Goal: Information Seeking & Learning: Learn about a topic

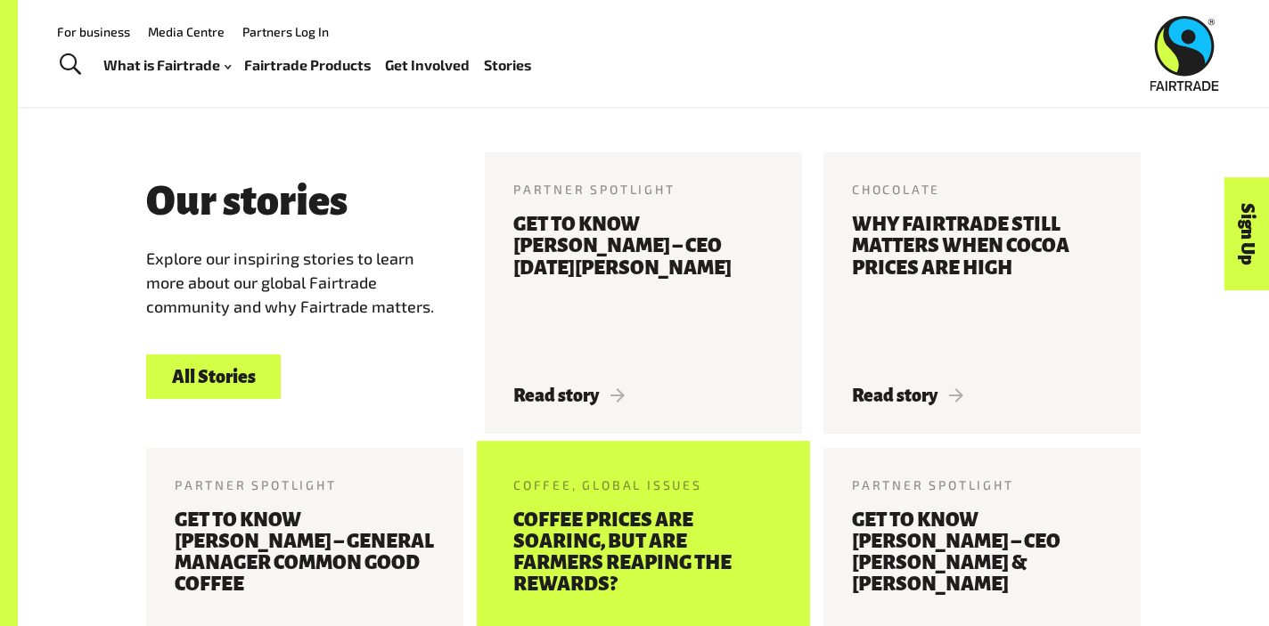
scroll to position [1821, 0]
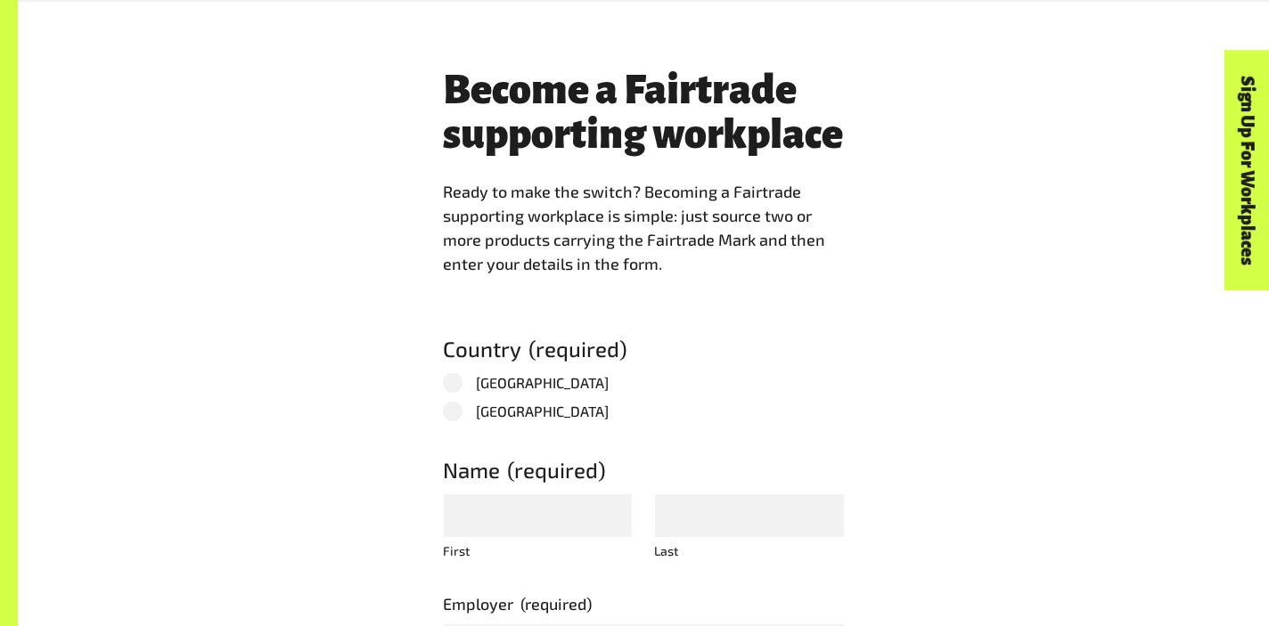
scroll to position [3890, 0]
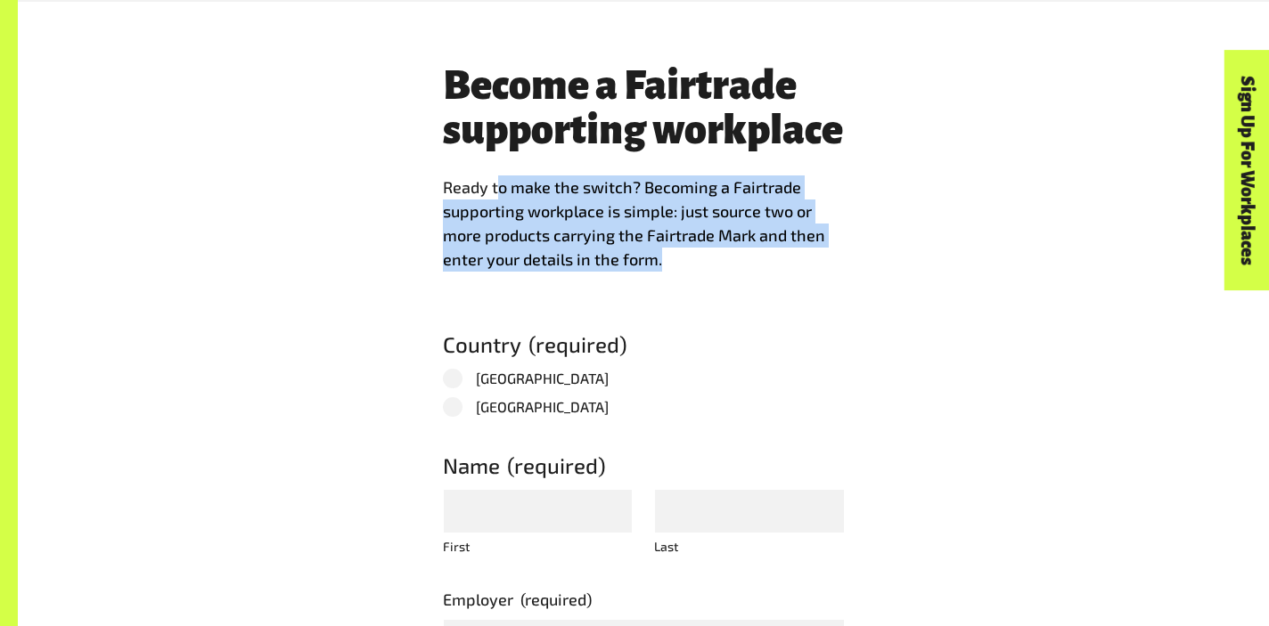
drag, startPoint x: 499, startPoint y: 224, endPoint x: 708, endPoint y: 290, distance: 219.2
click at [708, 272] on p "Ready to make the switch? Becoming a Fairtrade supporting workplace is simple: …" at bounding box center [644, 223] width 402 height 96
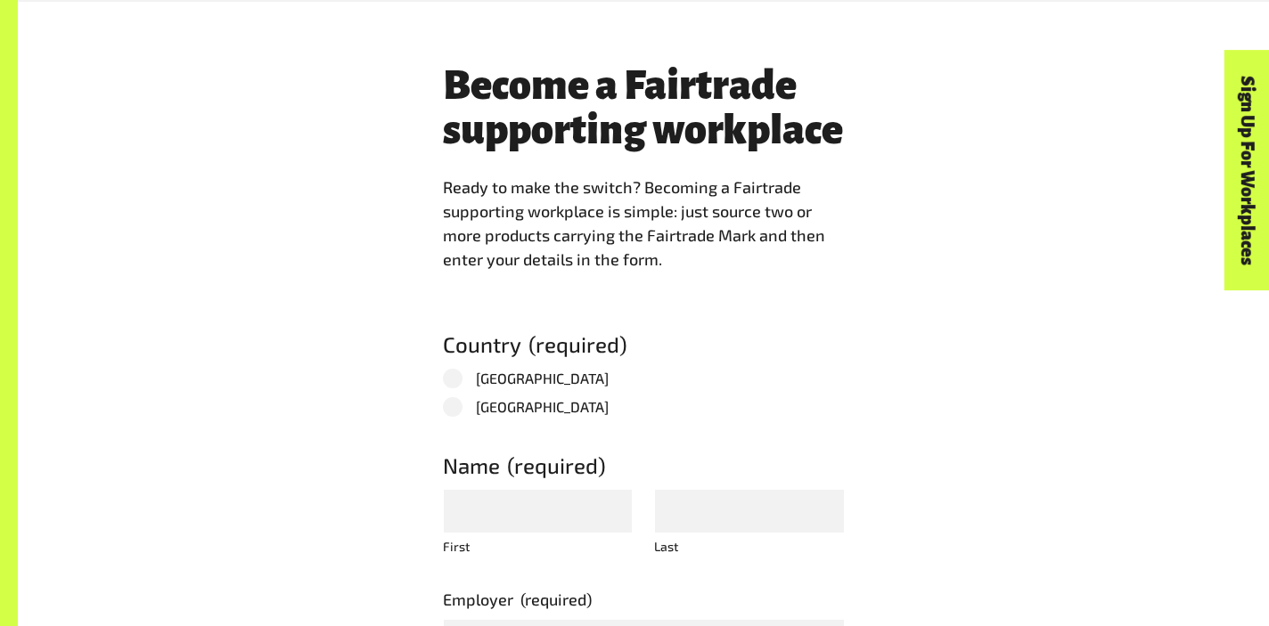
click at [723, 347] on div "Become a Fairtrade supporting workplace Ready to make the switch? Becoming a Fa…" at bounding box center [643, 438] width 423 height 793
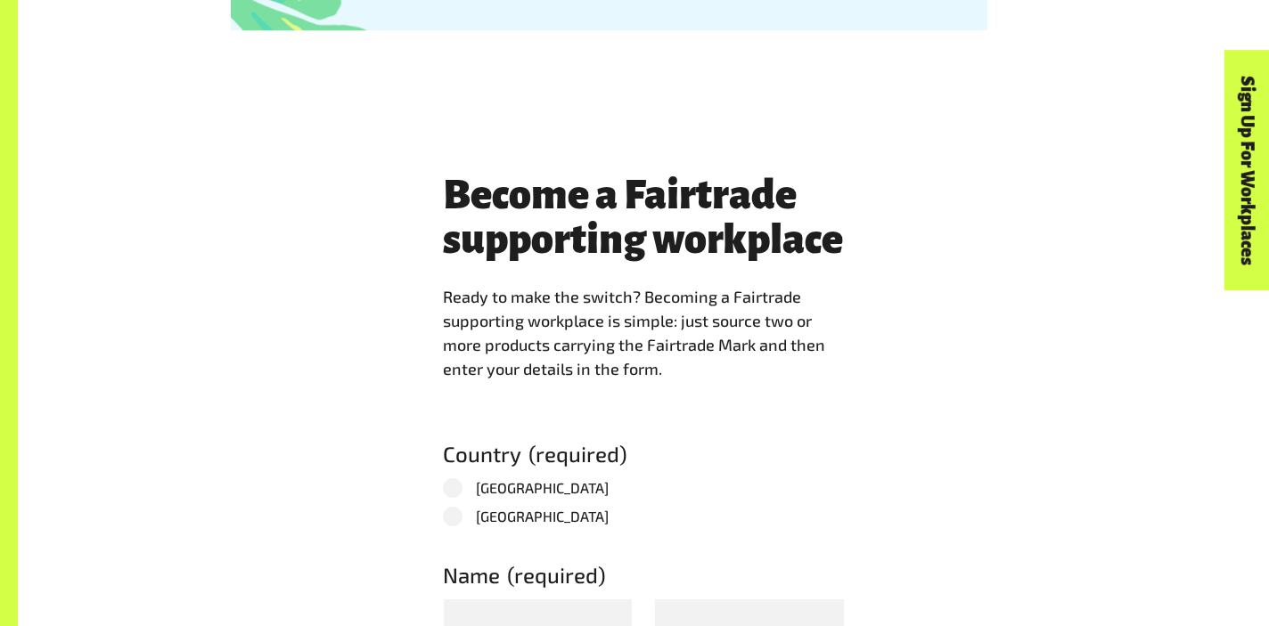
scroll to position [4806, 0]
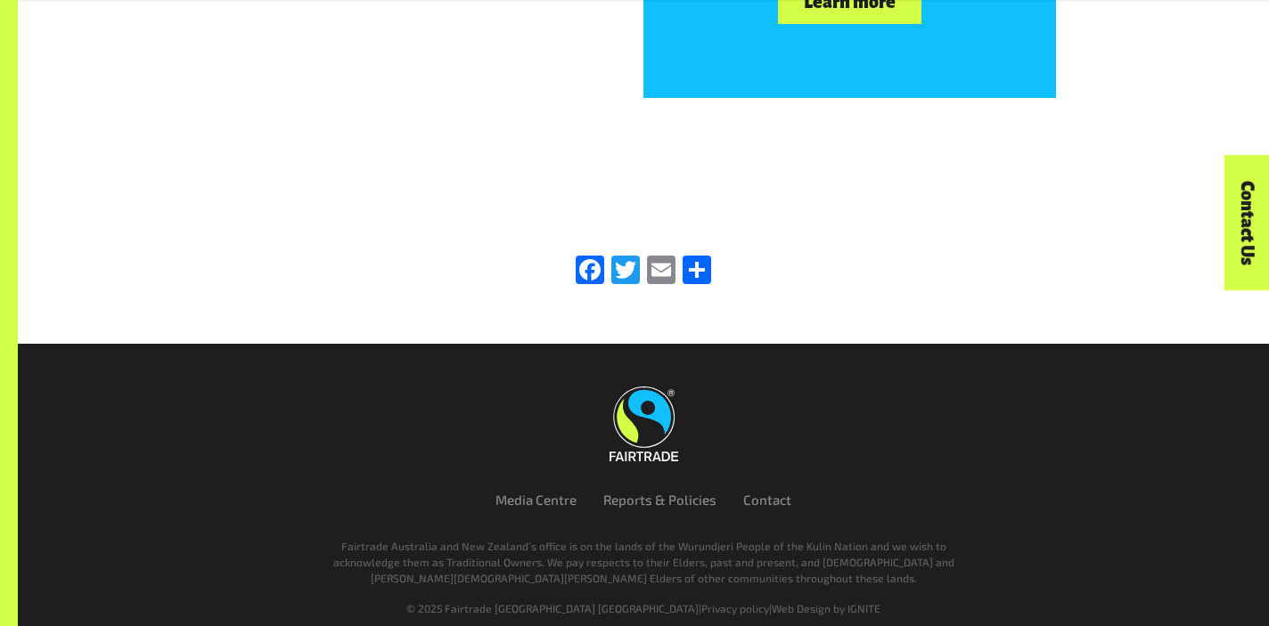
scroll to position [5949, 0]
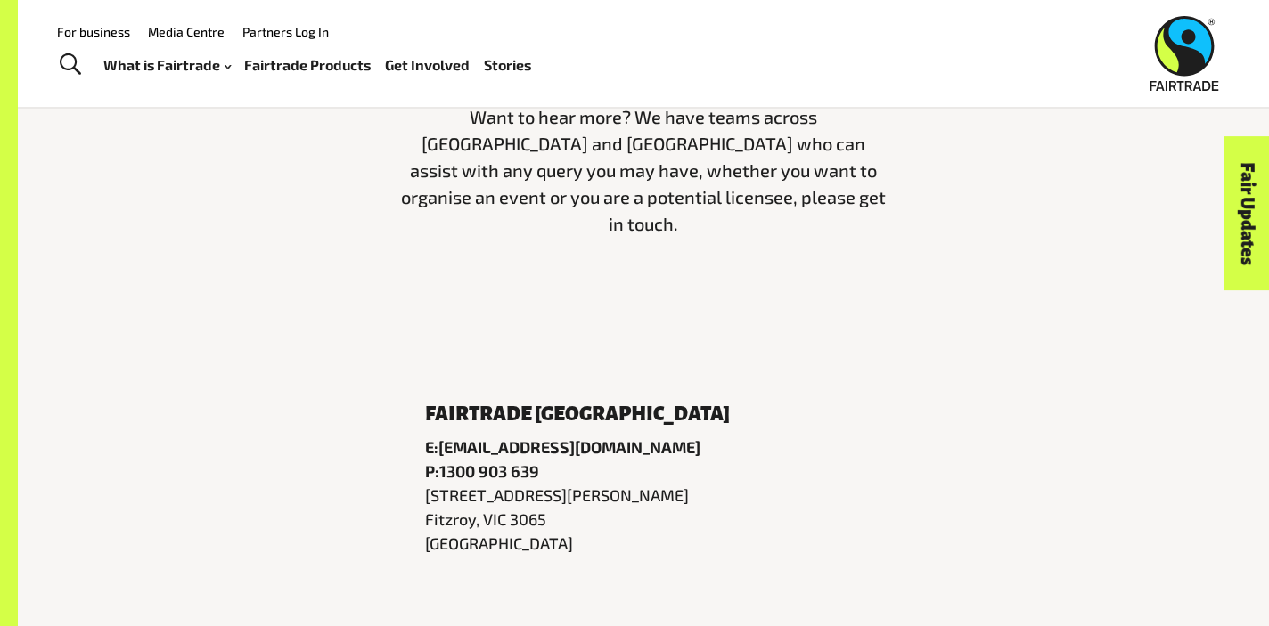
scroll to position [600, 0]
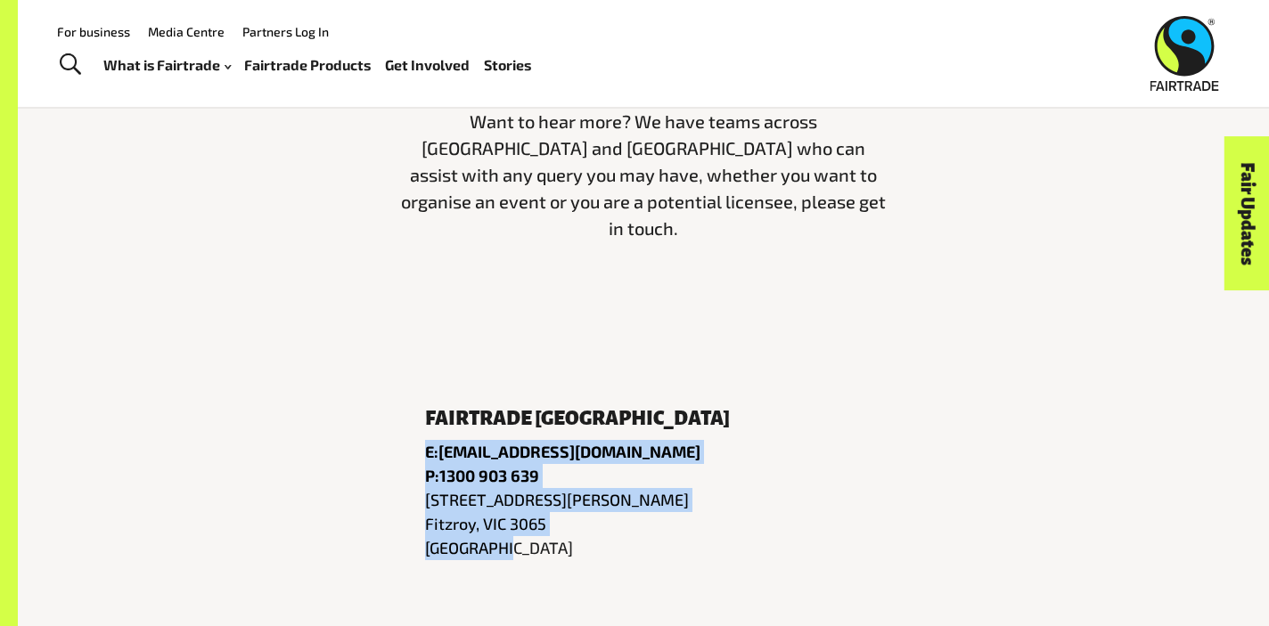
drag, startPoint x: 427, startPoint y: 413, endPoint x: 570, endPoint y: 510, distance: 173.2
click at [570, 510] on div "Fairtrade Australia Email E: info@fairtrade.com.au Phone P: 1300 903 639 Addres…" at bounding box center [643, 484] width 437 height 152
click at [570, 510] on p "160 Johnston Street Fitzroy, VIC 3065 Australia" at bounding box center [643, 524] width 437 height 72
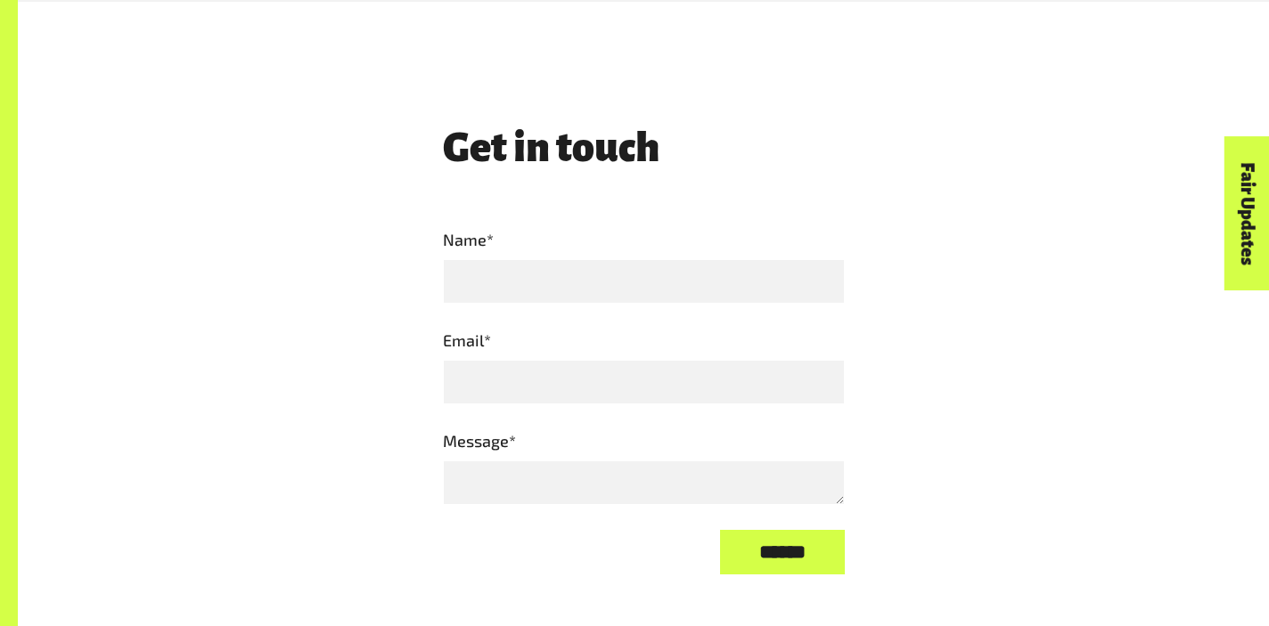
scroll to position [2214, 0]
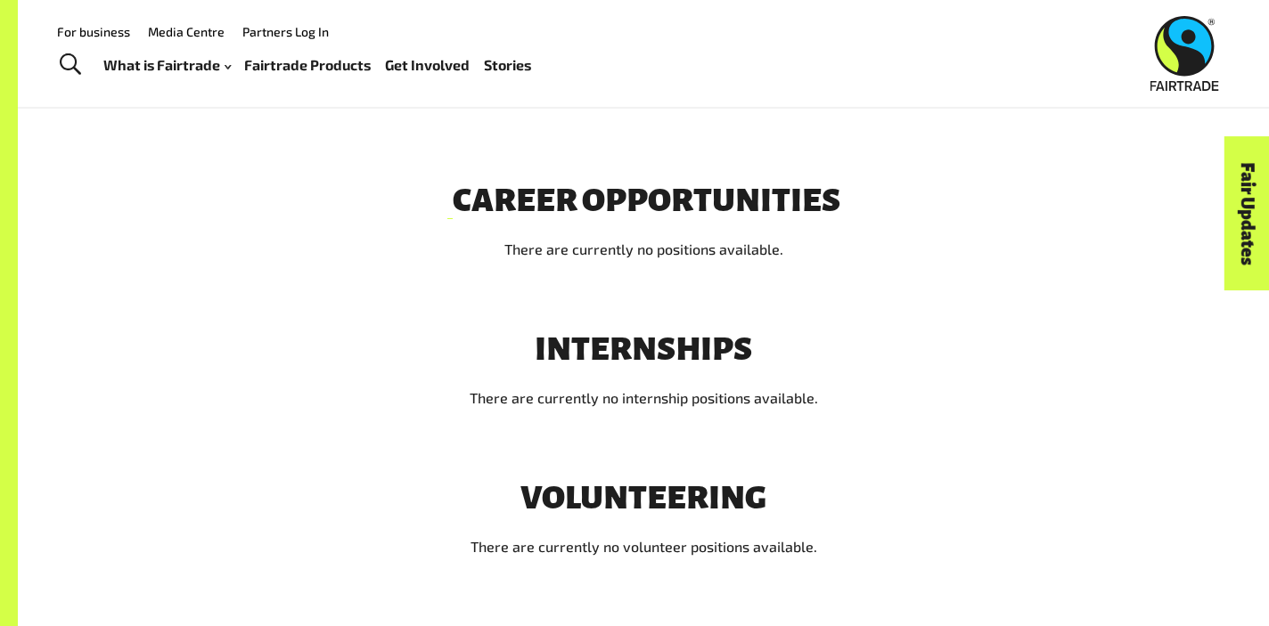
scroll to position [819, 0]
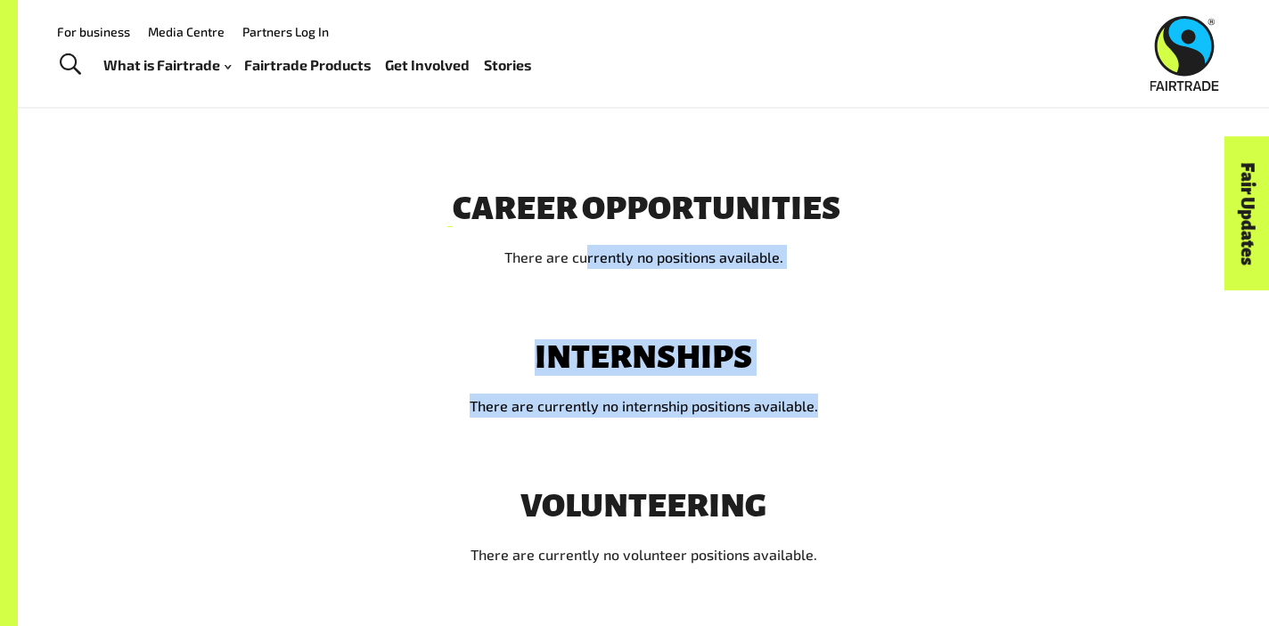
drag, startPoint x: 584, startPoint y: 224, endPoint x: 838, endPoint y: 412, distance: 316.1
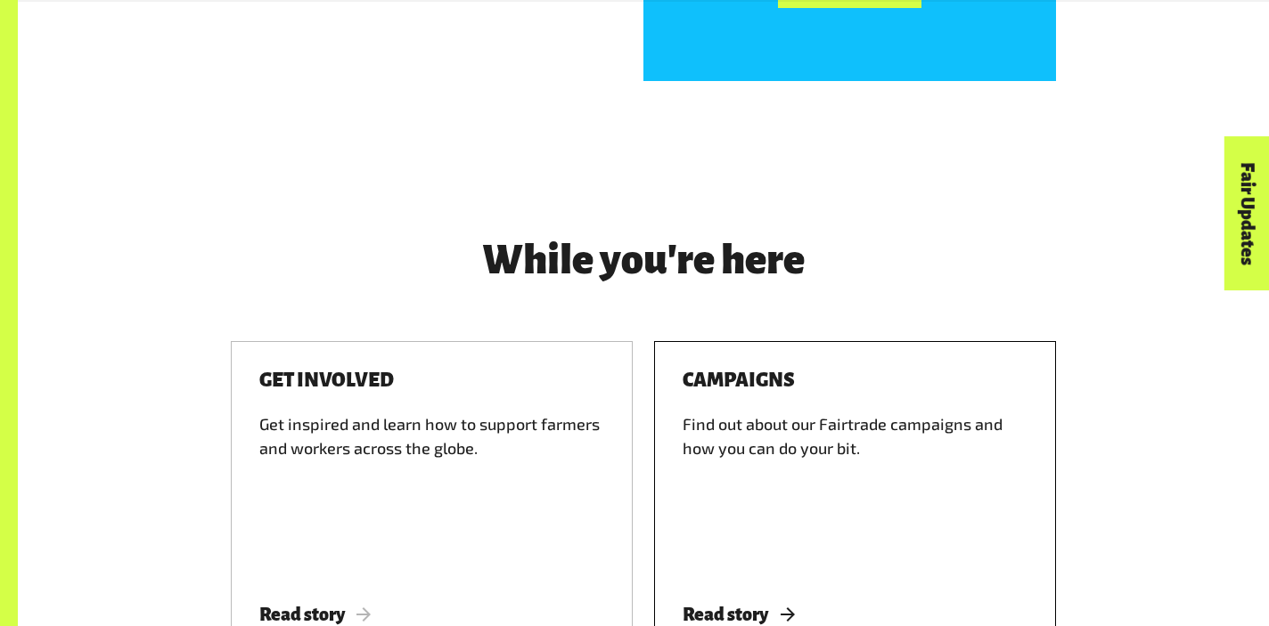
scroll to position [2084, 0]
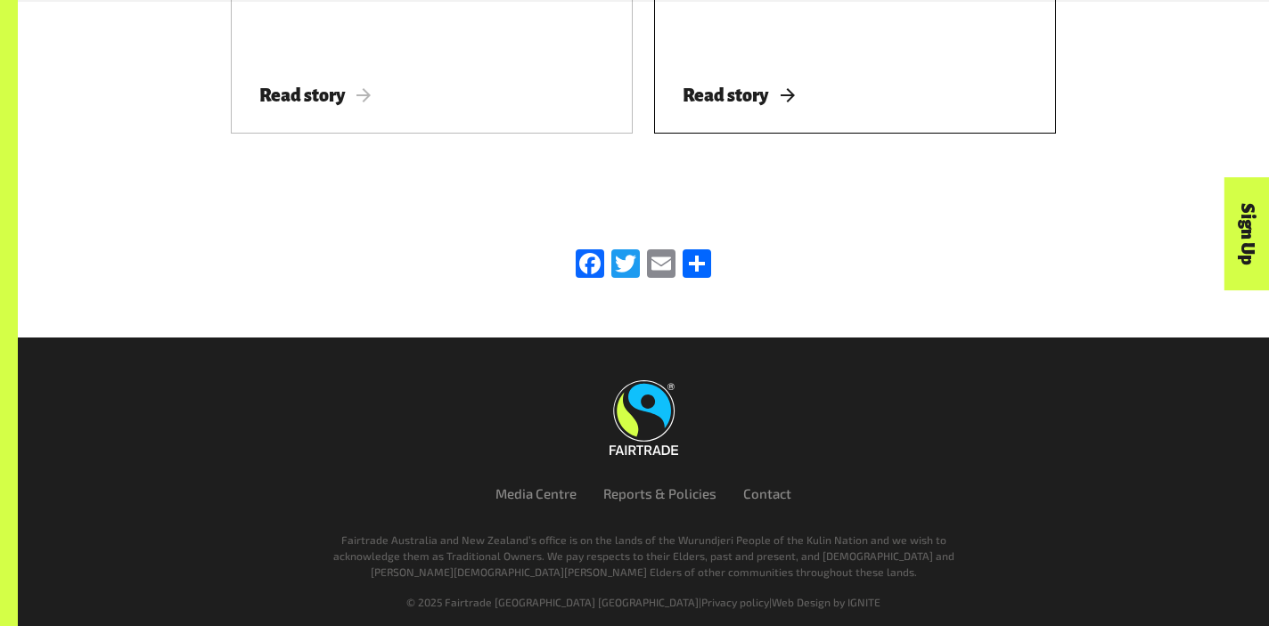
scroll to position [4611, 0]
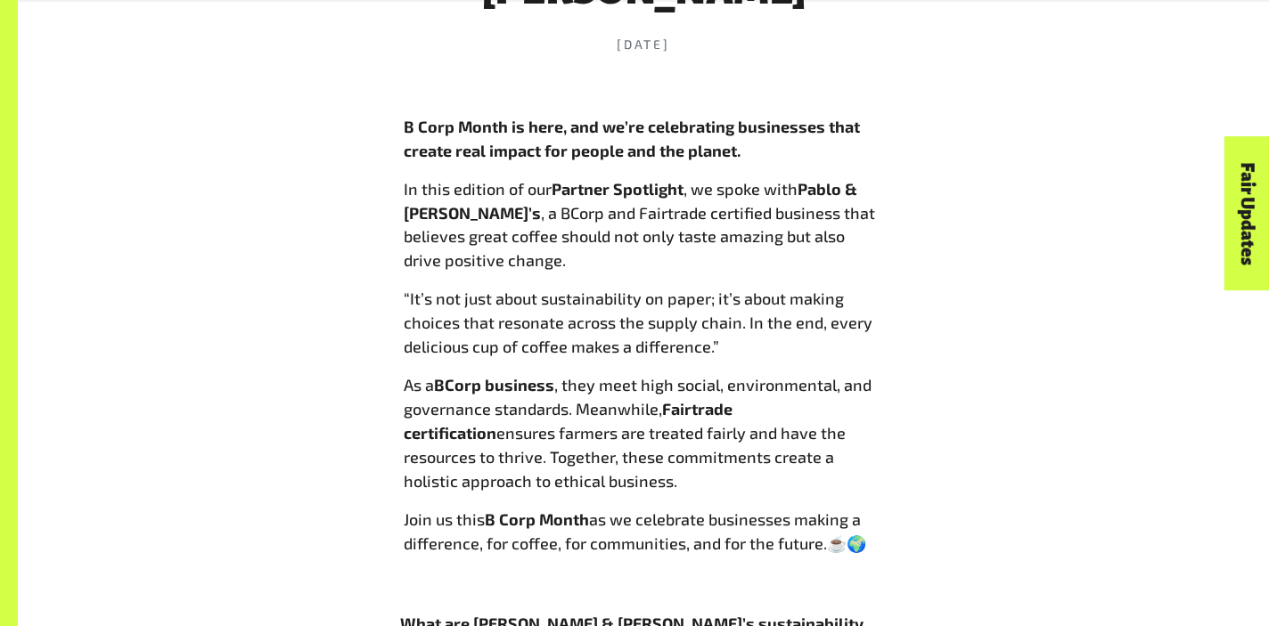
scroll to position [895, 0]
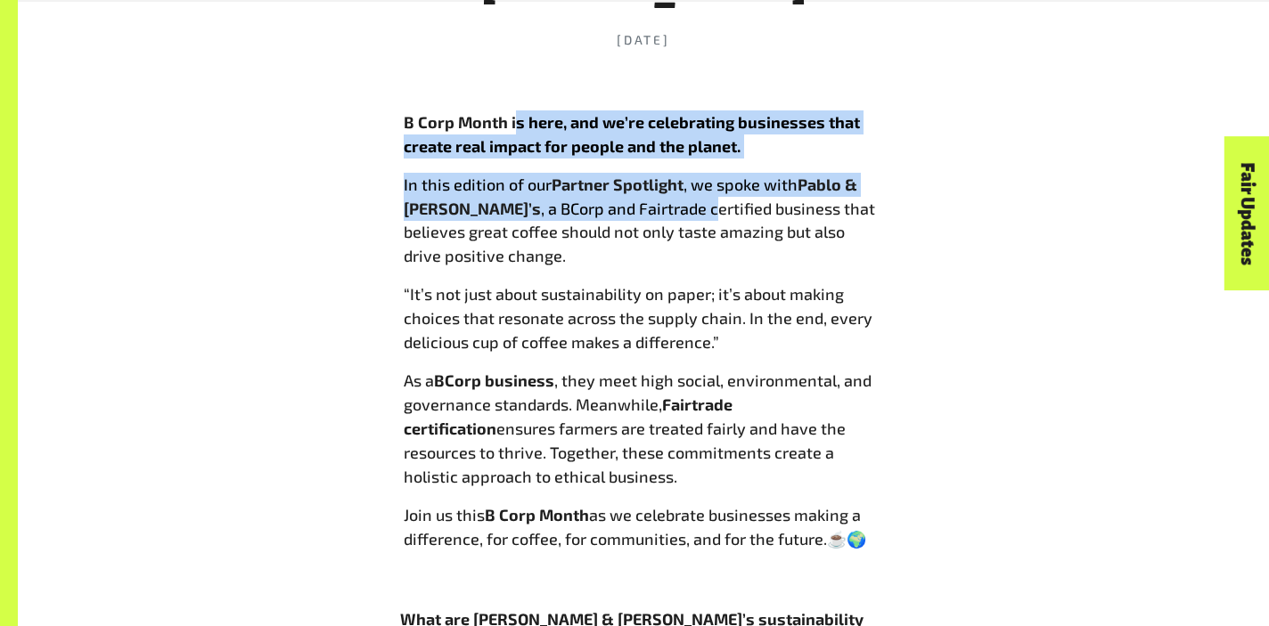
drag, startPoint x: 515, startPoint y: 69, endPoint x: 638, endPoint y: 166, distance: 156.7
click at [638, 166] on div "B Corp Month is here, and we’re celebrating businesses that create real impact …" at bounding box center [643, 357] width 486 height 501
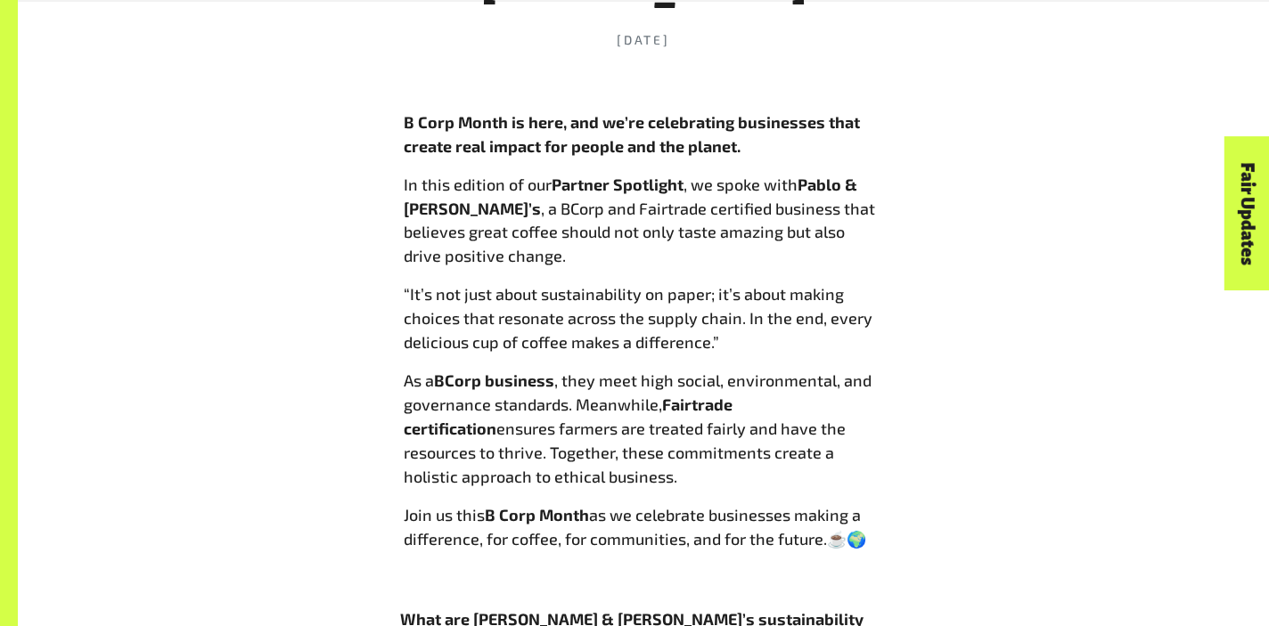
click at [579, 208] on p "In this edition of our Partner Spotlight , we spoke with Pablo & Rusty’s , a BC…" at bounding box center [643, 221] width 479 height 96
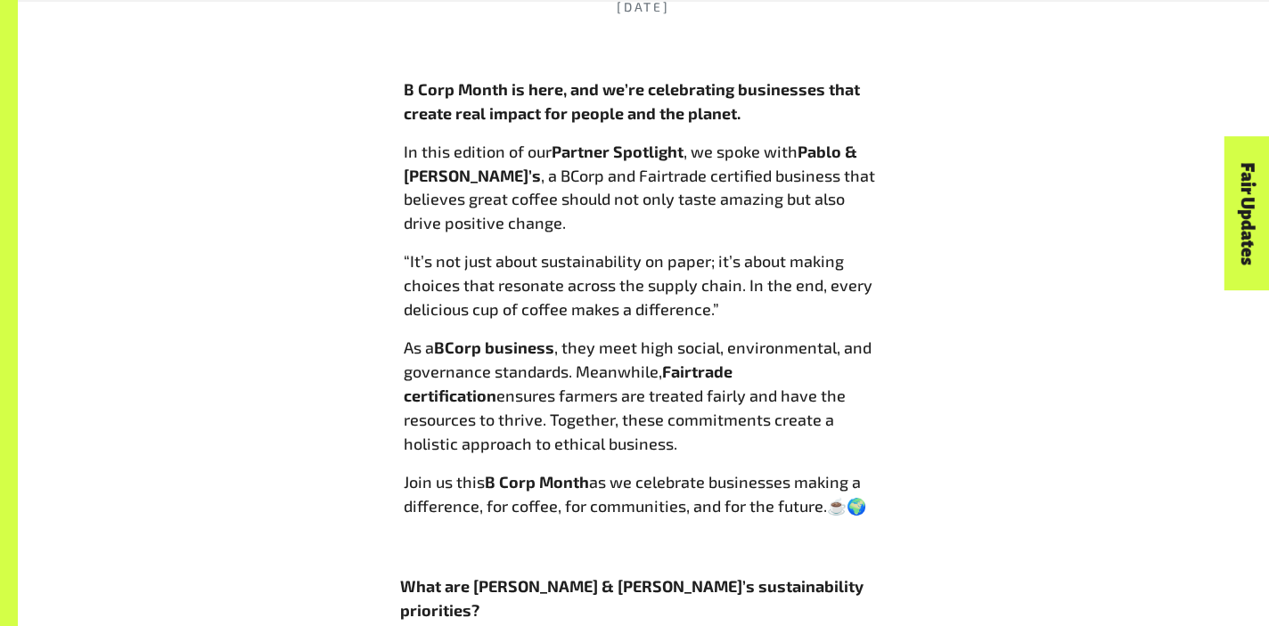
scroll to position [929, 0]
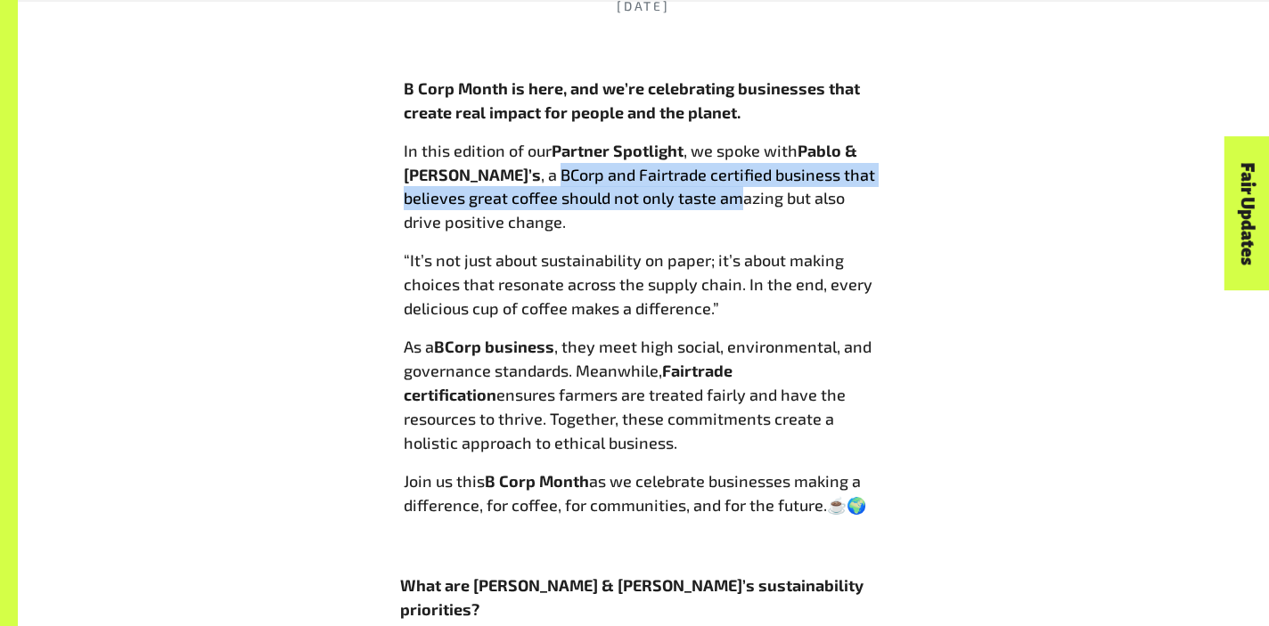
drag, startPoint x: 477, startPoint y: 126, endPoint x: 673, endPoint y: 157, distance: 197.6
click at [673, 157] on p "In this edition of our Partner Spotlight , we spoke with Pablo & Rusty’s , a BC…" at bounding box center [643, 187] width 479 height 96
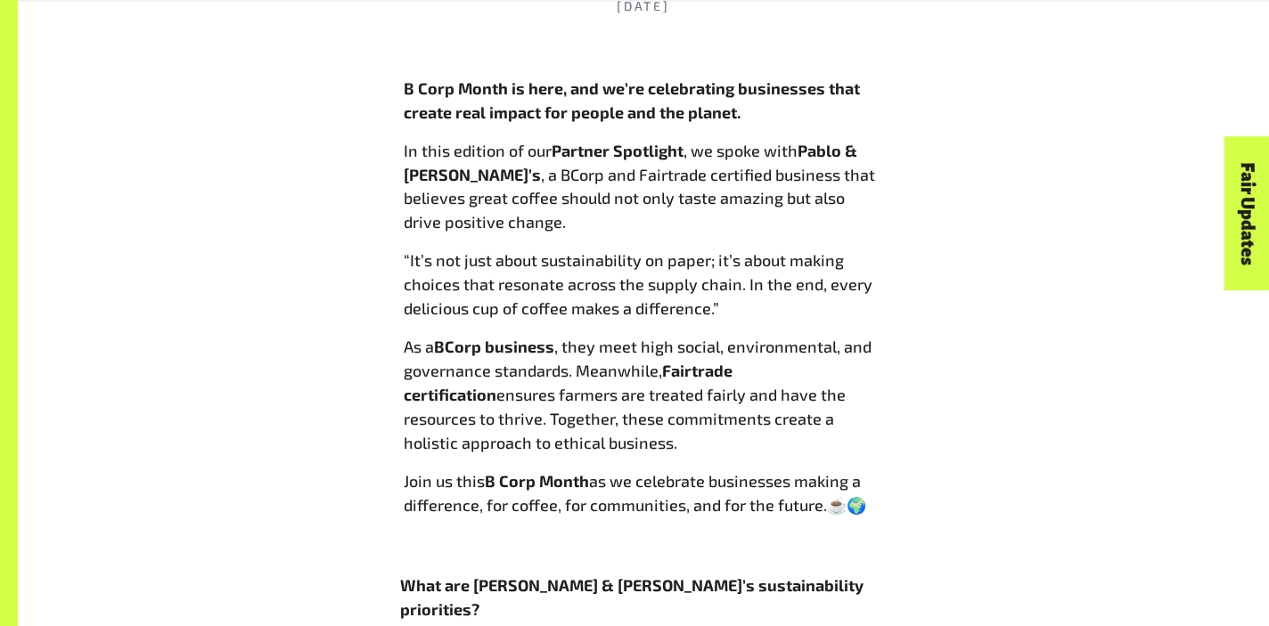
click at [600, 249] on p "“It’s not just about sustainability on paper; it’s about making choices that re…" at bounding box center [643, 285] width 479 height 72
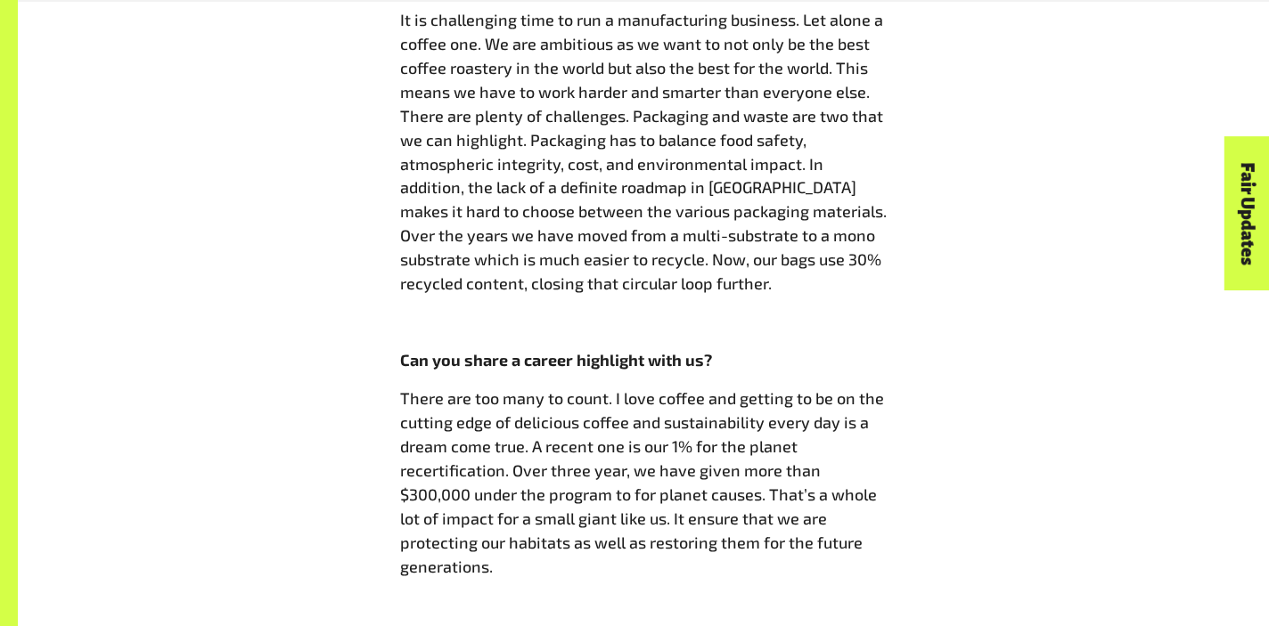
scroll to position [1844, 0]
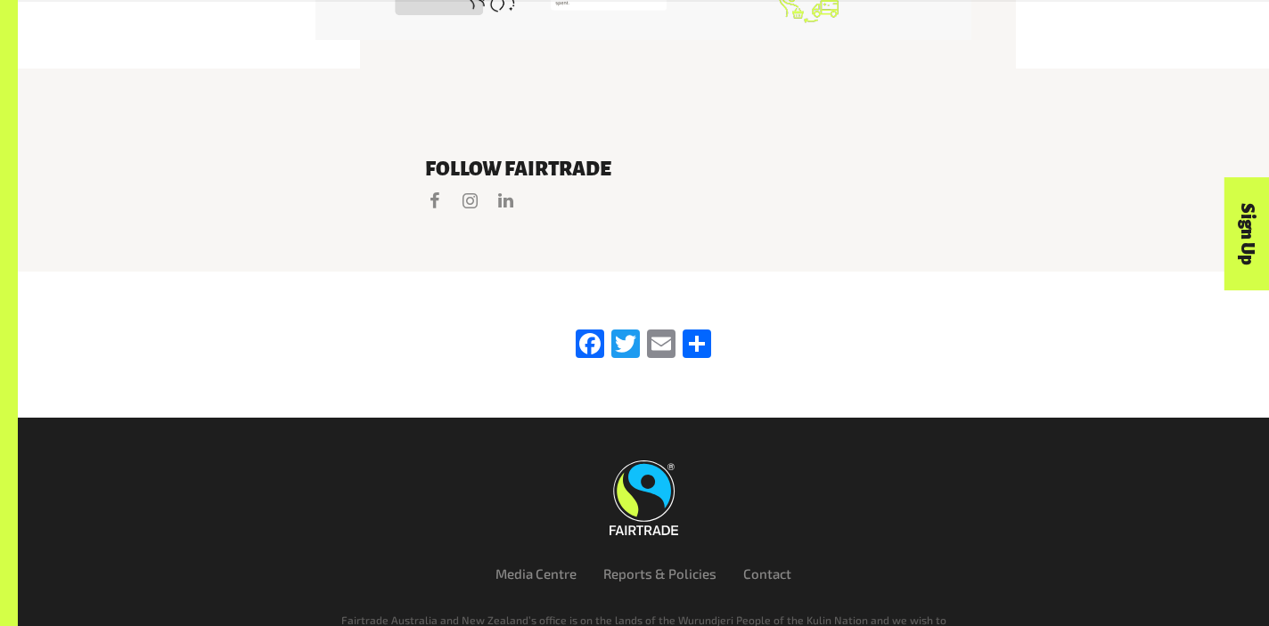
scroll to position [3709, 0]
